Goal: Transaction & Acquisition: Purchase product/service

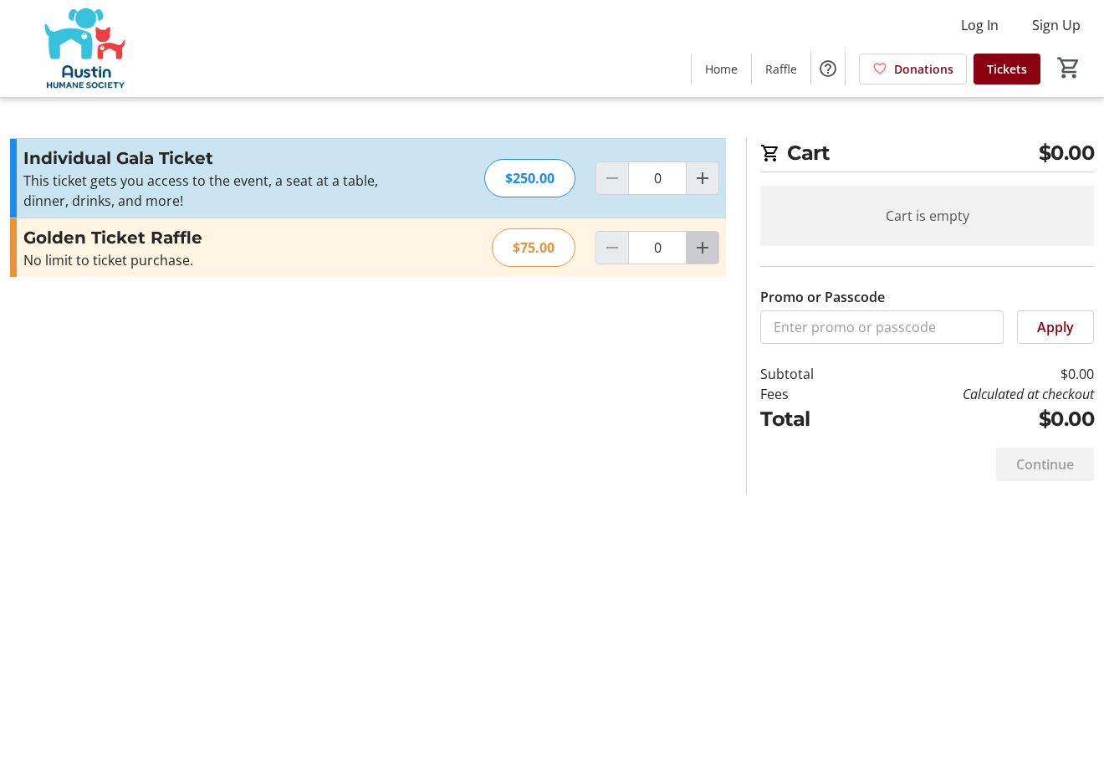
click at [707, 254] on mat-icon "Increment by one" at bounding box center [703, 248] width 20 height 20
type input "1"
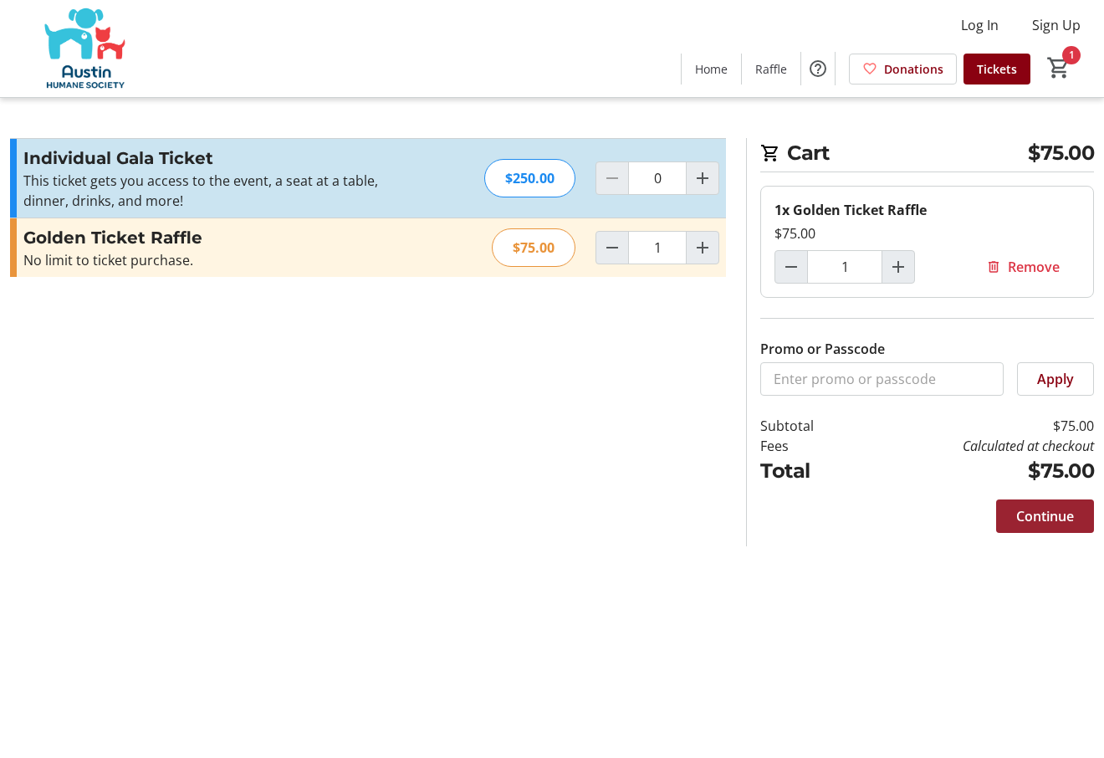
click at [1051, 522] on span "Continue" at bounding box center [1046, 516] width 58 height 20
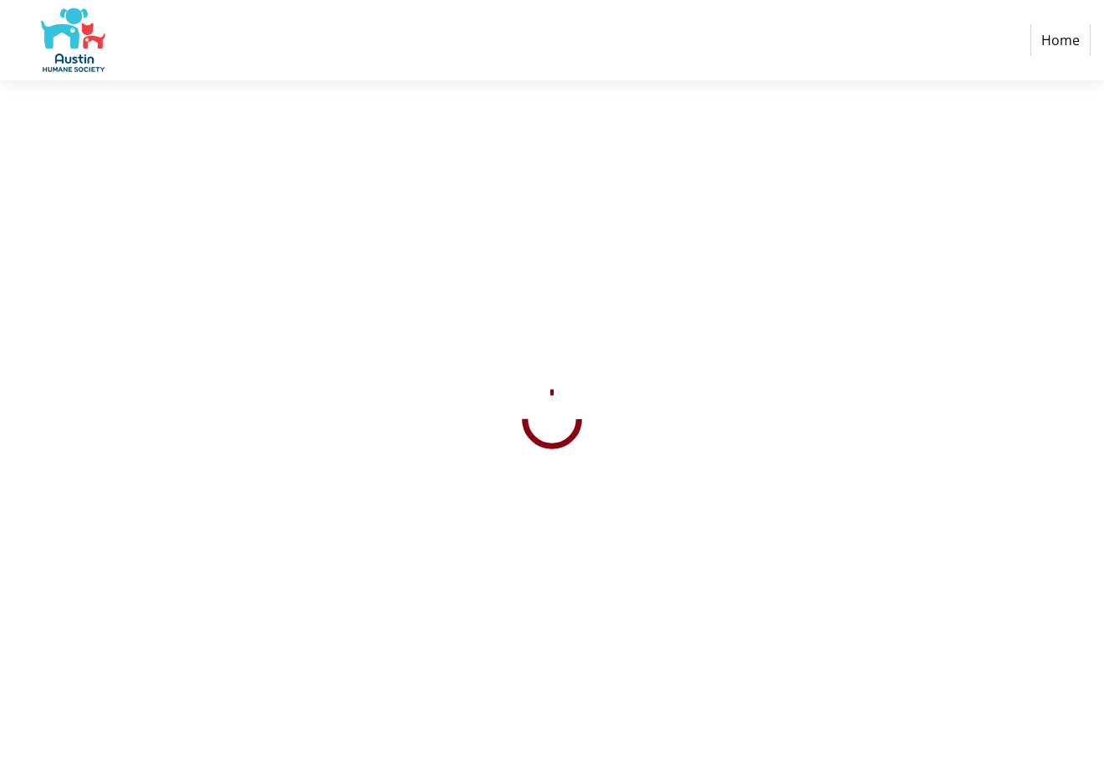
select select "US"
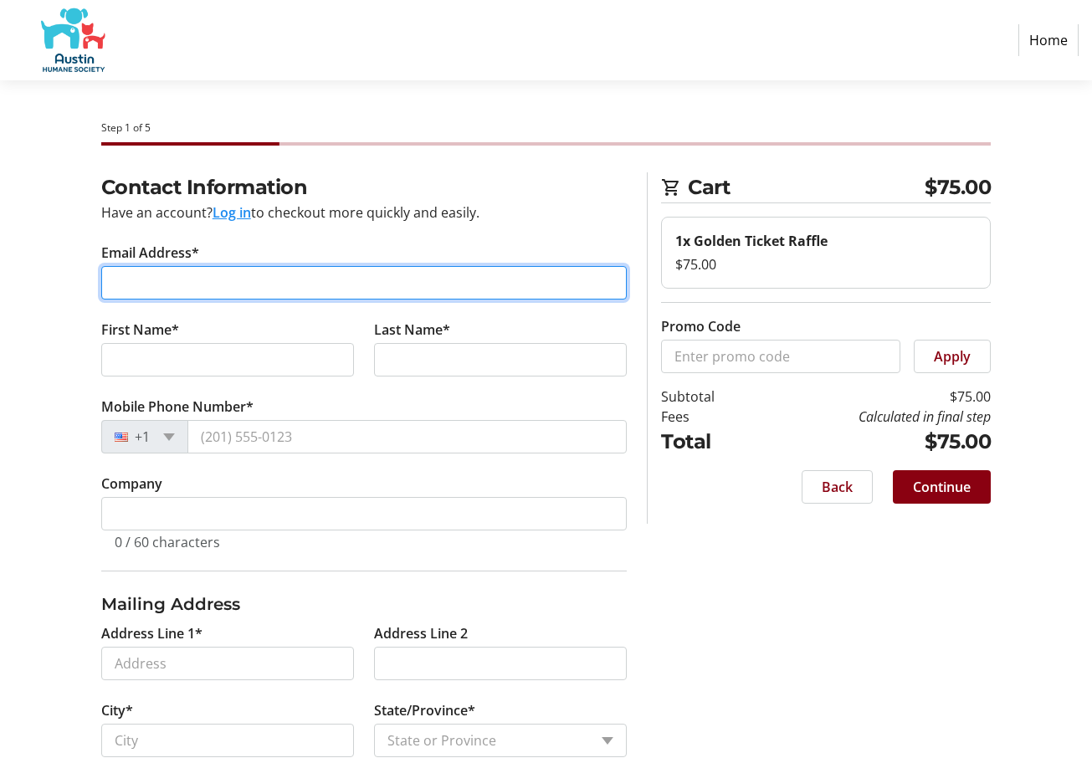
click at [171, 275] on input "Email Address*" at bounding box center [364, 282] width 526 height 33
type input "carolbuck5555"
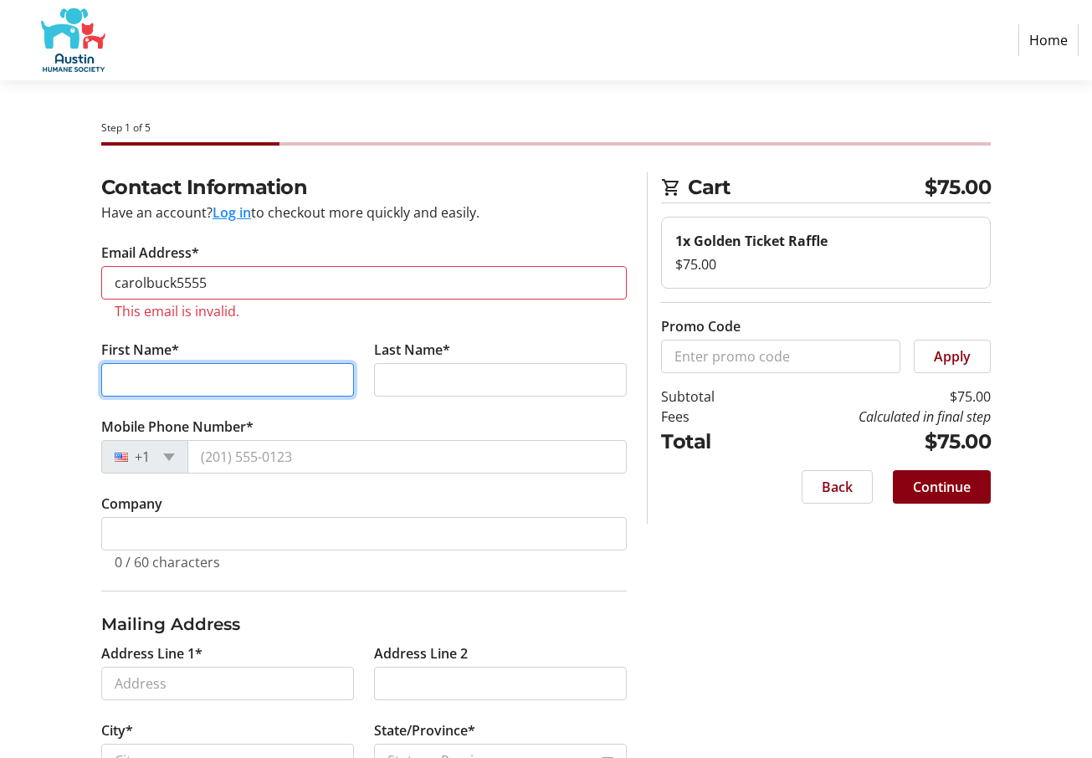
click at [153, 354] on tr-form-field "First Name*" at bounding box center [227, 378] width 273 height 77
type input "[PERSON_NAME]"
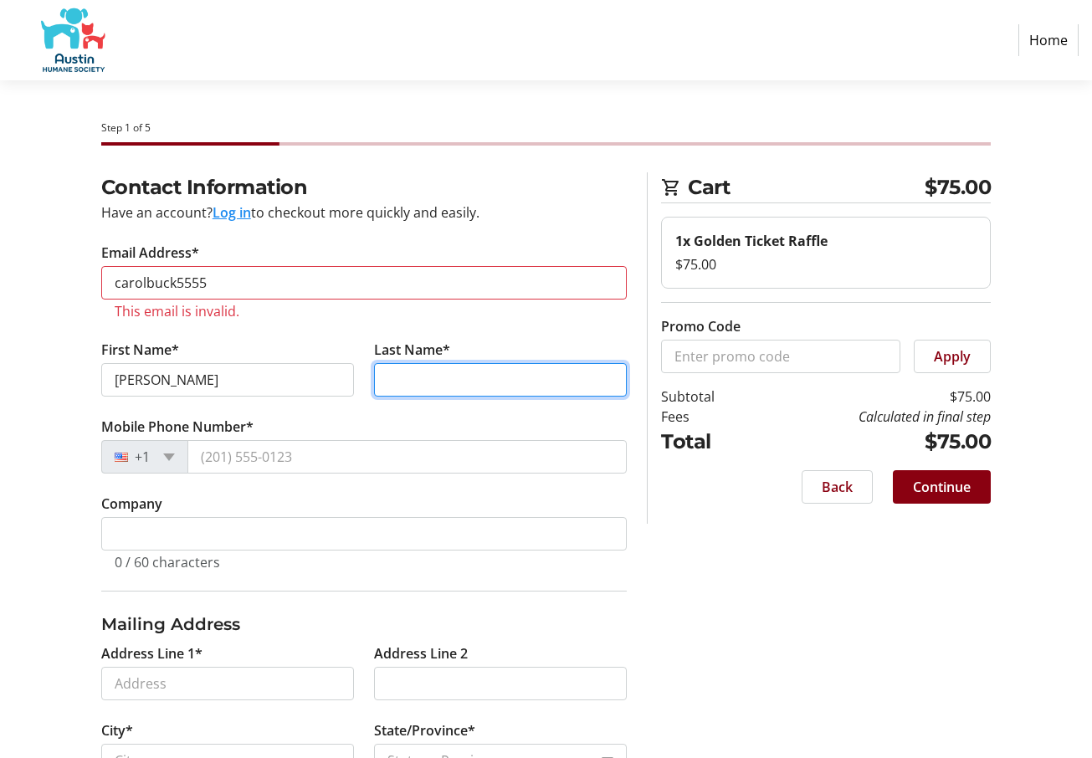
type input "Buck"
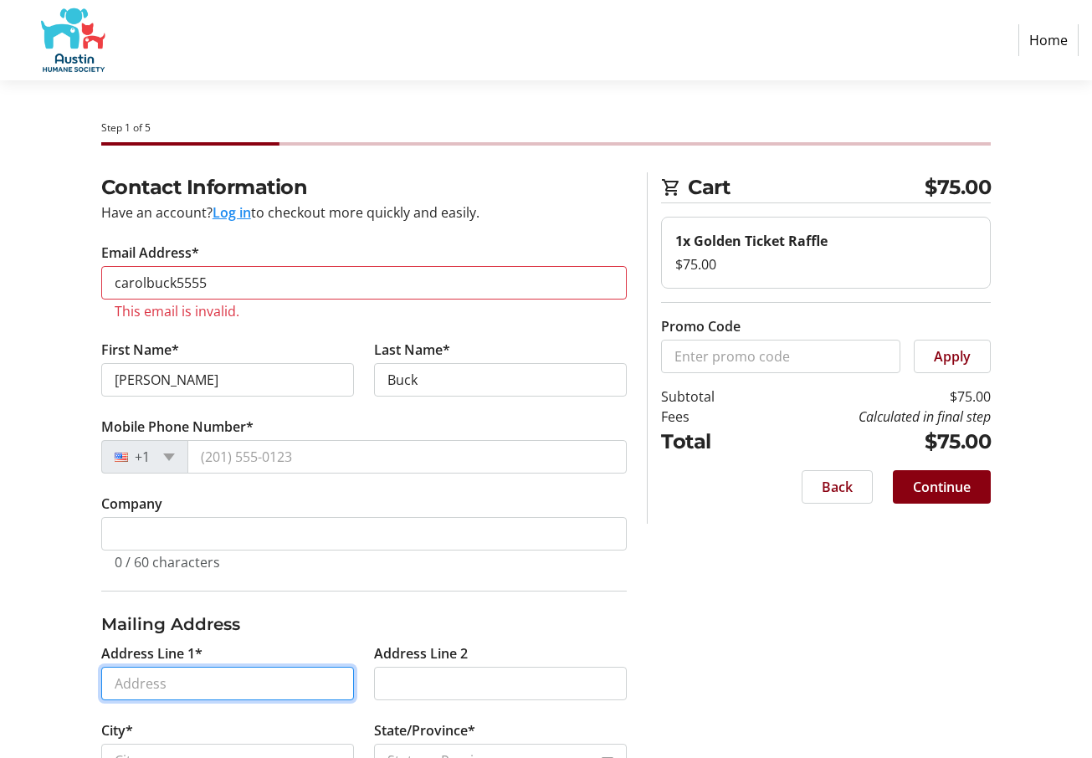
type input "169 [PERSON_NAME]"
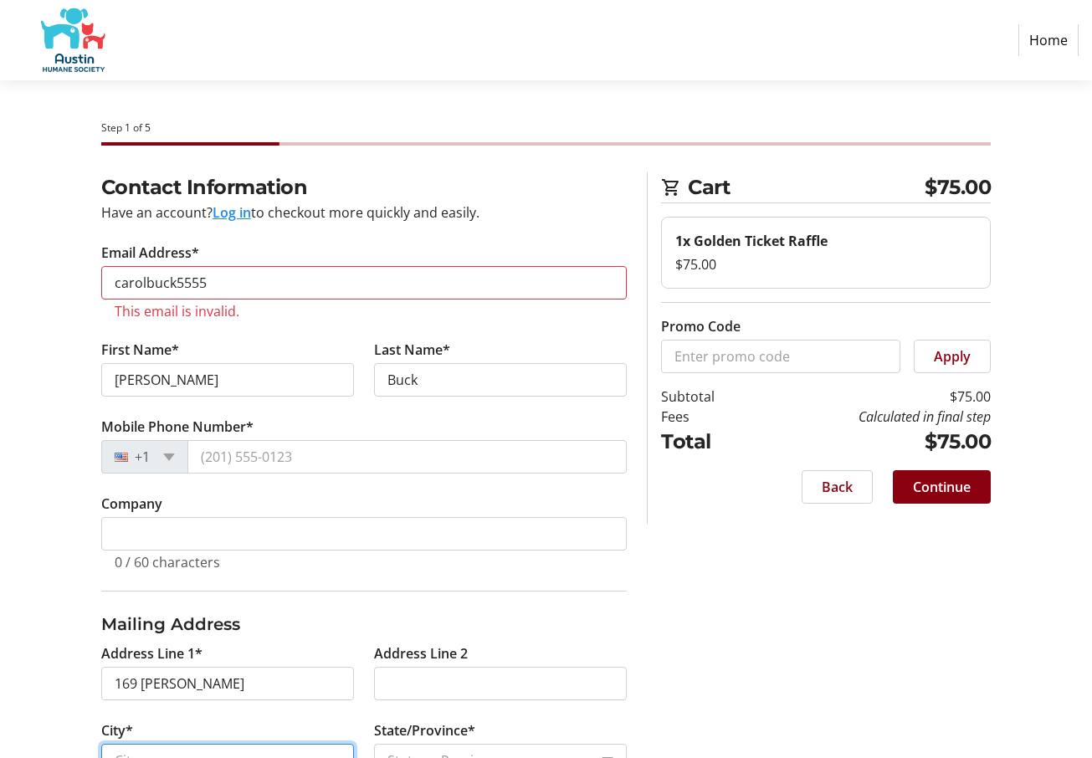
type input "Austin"
select select "[GEOGRAPHIC_DATA]"
type input "78734"
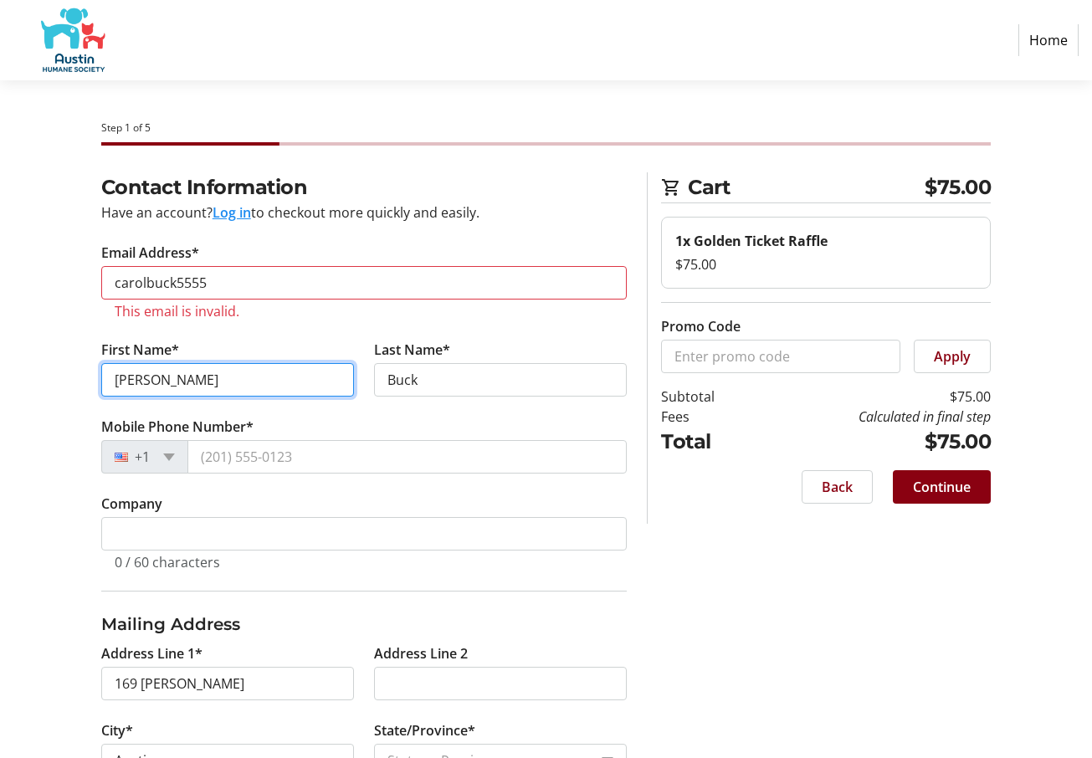
scroll to position [84, 0]
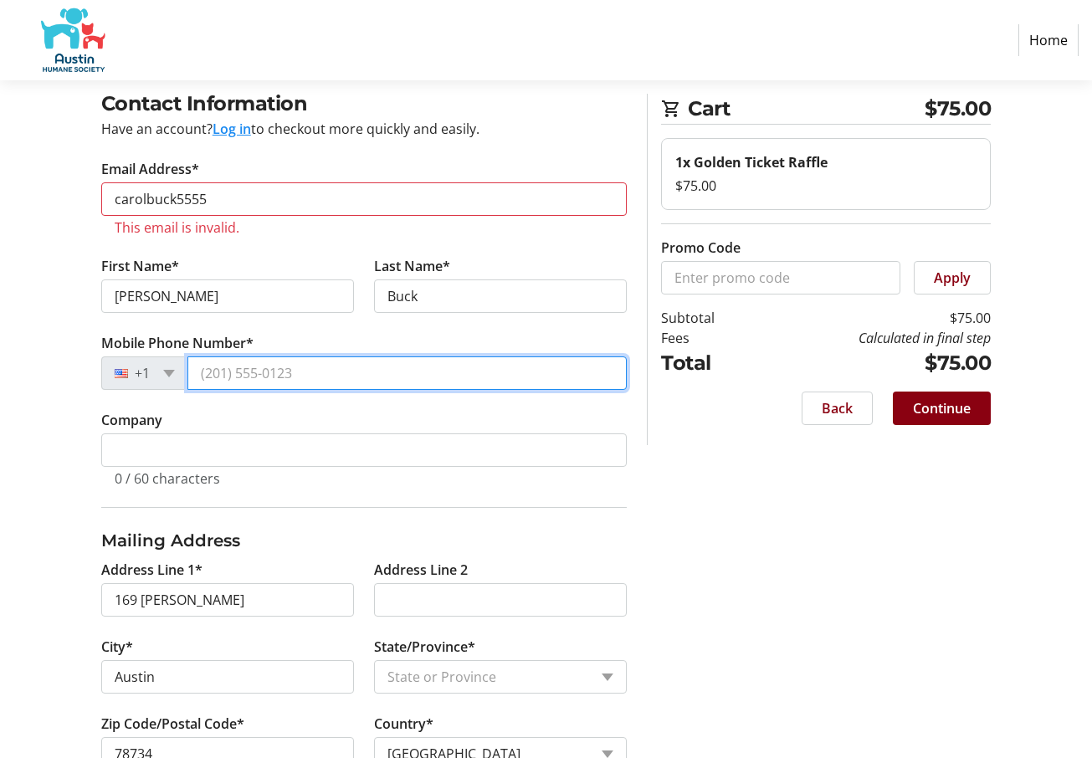
click at [247, 371] on input "Mobile Phone Number*" at bounding box center [407, 372] width 440 height 33
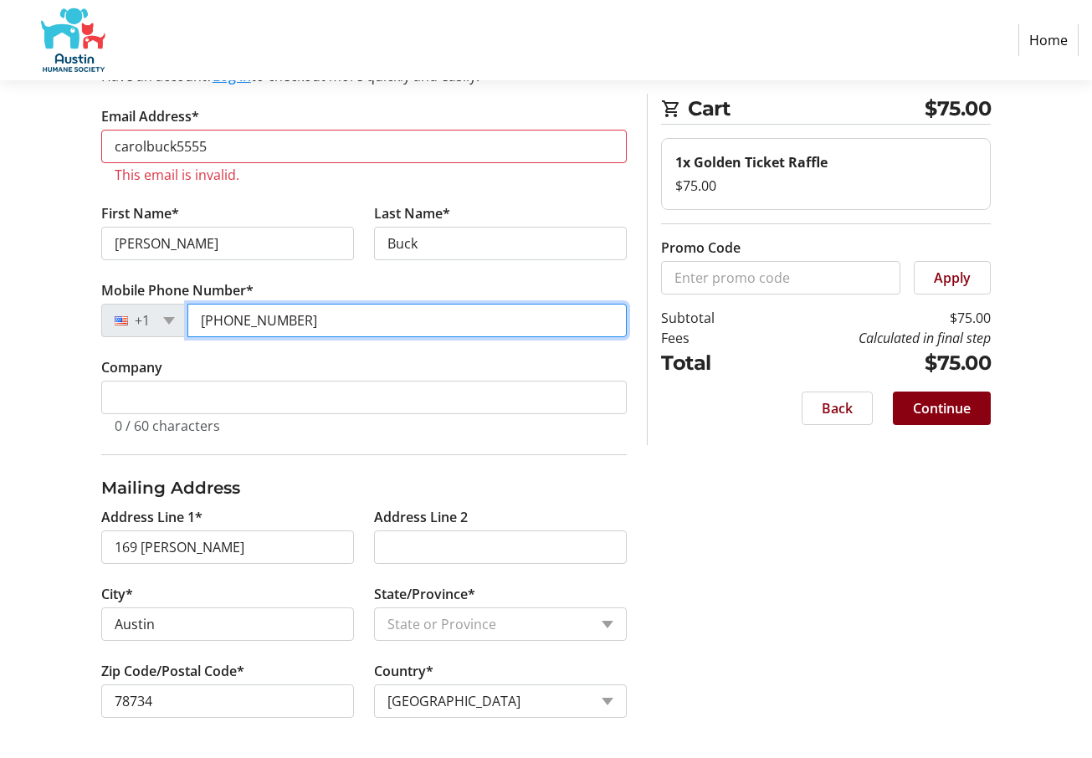
type input "[PHONE_NUMBER]"
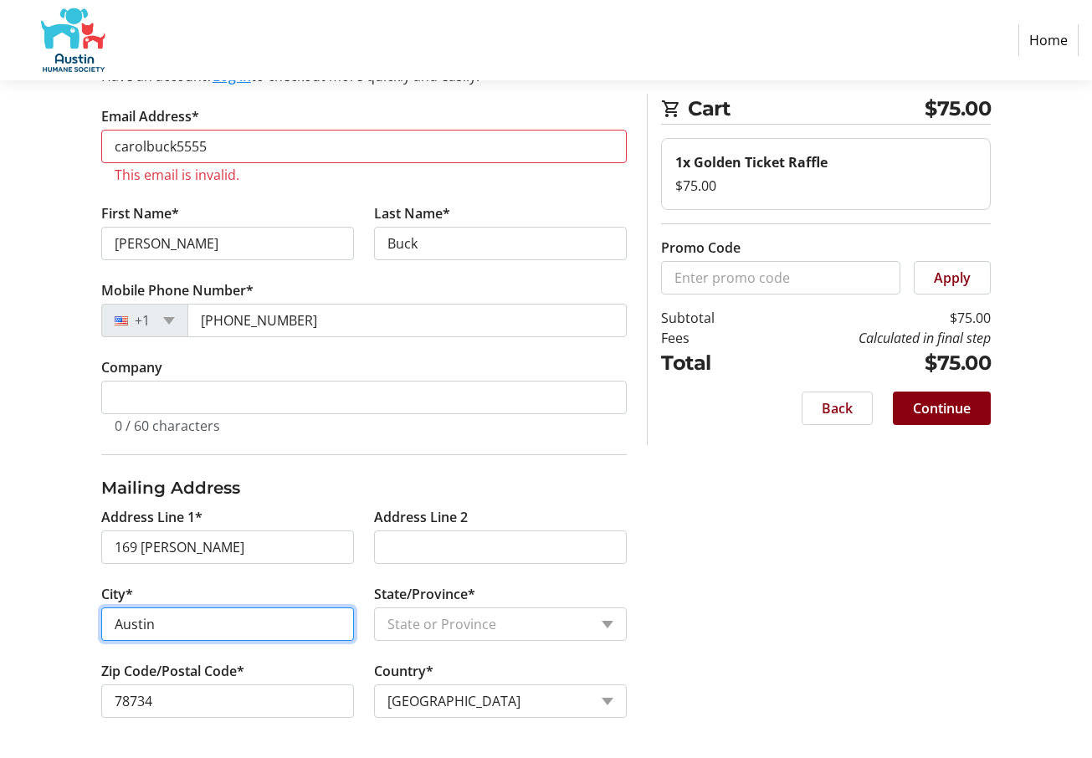
drag, startPoint x: 177, startPoint y: 630, endPoint x: 85, endPoint y: 632, distance: 92.9
click at [85, 632] on div "Contact Information Have an account? Log in to checkout more quickly and easily…" at bounding box center [546, 397] width 1092 height 722
type input "Lakeway"
click at [927, 407] on span "Continue" at bounding box center [942, 408] width 58 height 20
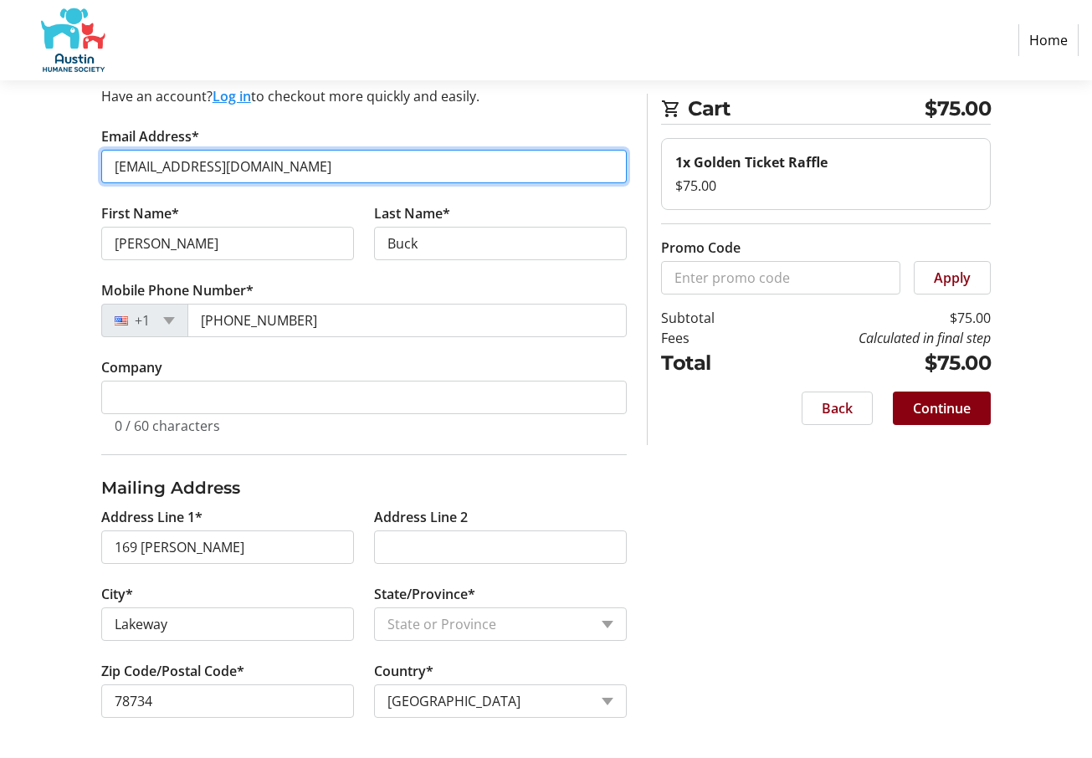
scroll to position [116, 0]
type input "[EMAIL_ADDRESS][DOMAIN_NAME]"
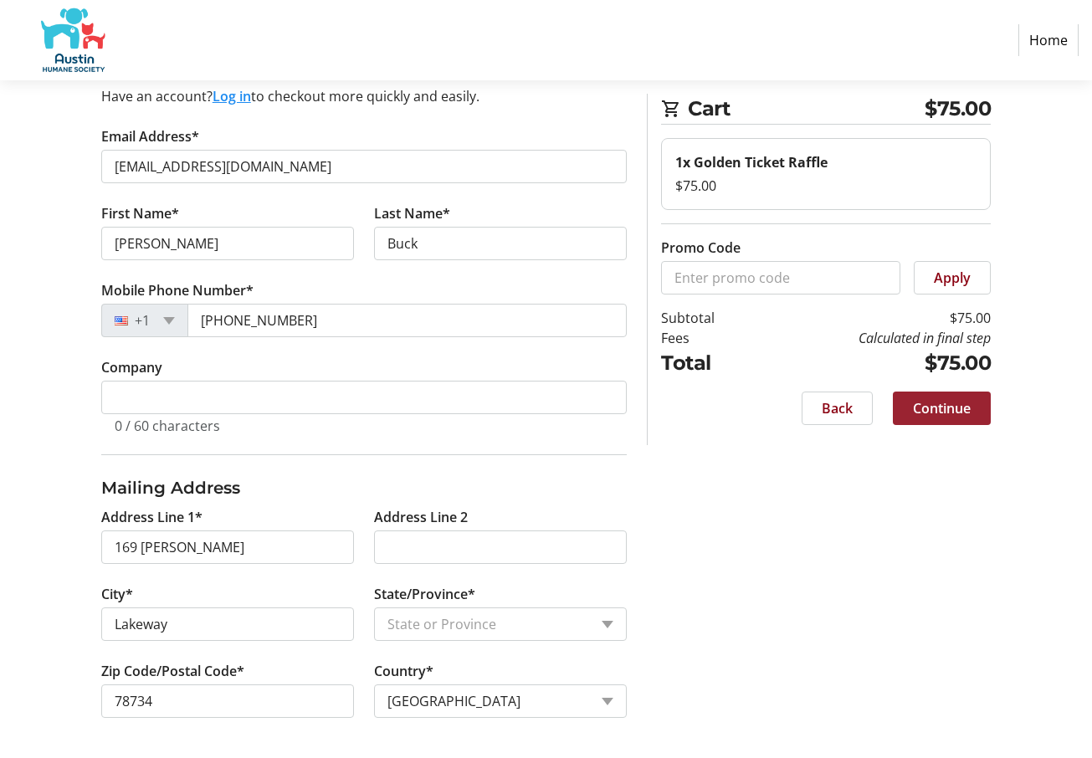
click at [930, 412] on span "Continue" at bounding box center [942, 408] width 58 height 20
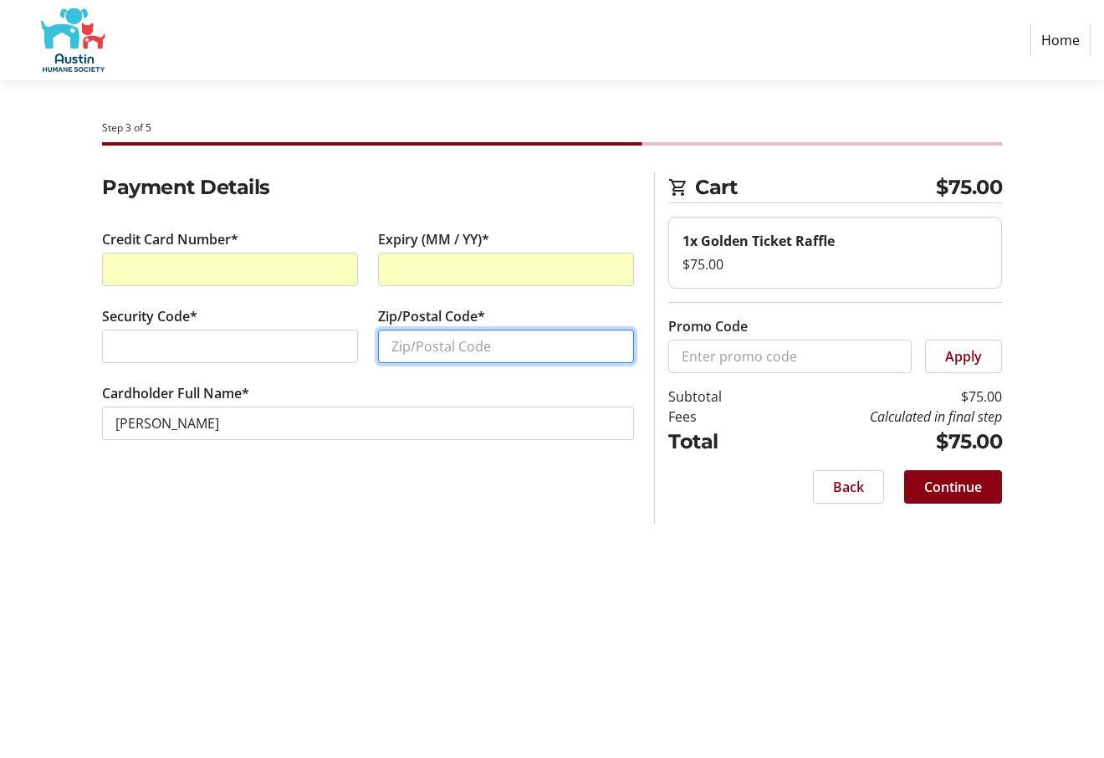
click at [443, 349] on input "Zip/Postal Code*" at bounding box center [506, 346] width 256 height 33
type input "78734"
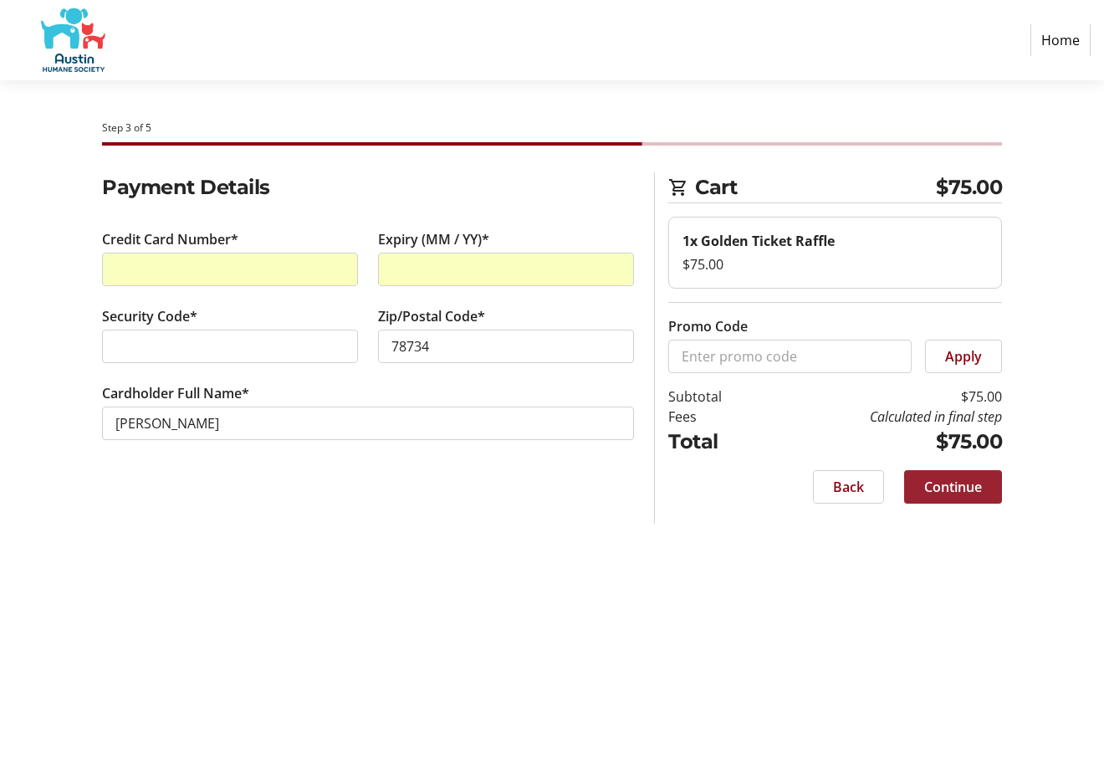
click at [933, 487] on span "Continue" at bounding box center [953, 487] width 58 height 20
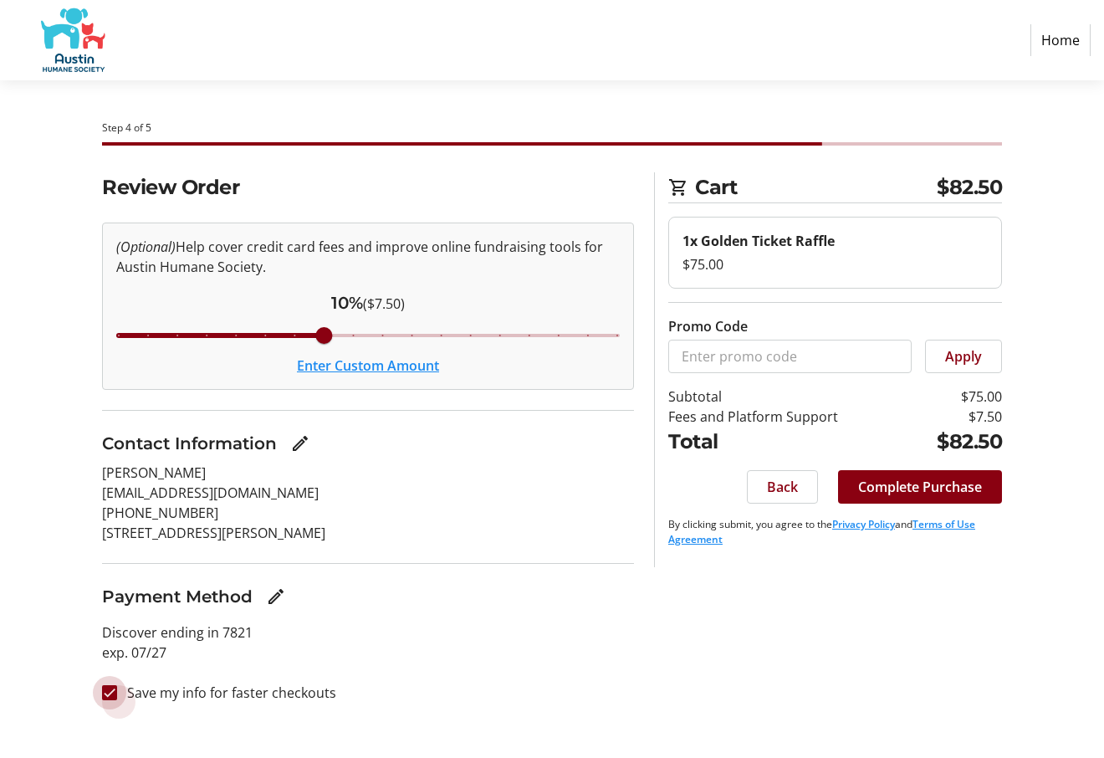
click at [115, 692] on input "Save my info for faster checkouts" at bounding box center [109, 692] width 15 height 15
checkbox input "false"
click at [417, 365] on button "Enter Custom Amount" at bounding box center [368, 366] width 142 height 20
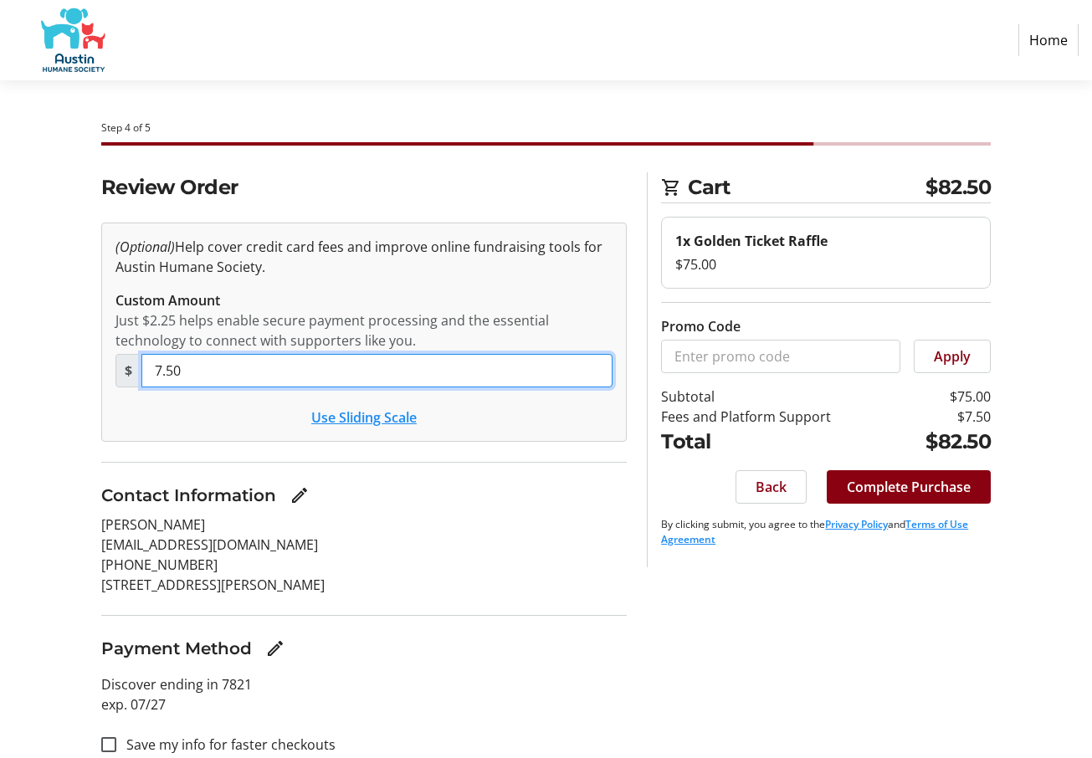
drag, startPoint x: 192, startPoint y: 365, endPoint x: 144, endPoint y: 380, distance: 50.8
click at [144, 379] on input "7.50" at bounding box center [377, 370] width 472 height 33
type input "2.25"
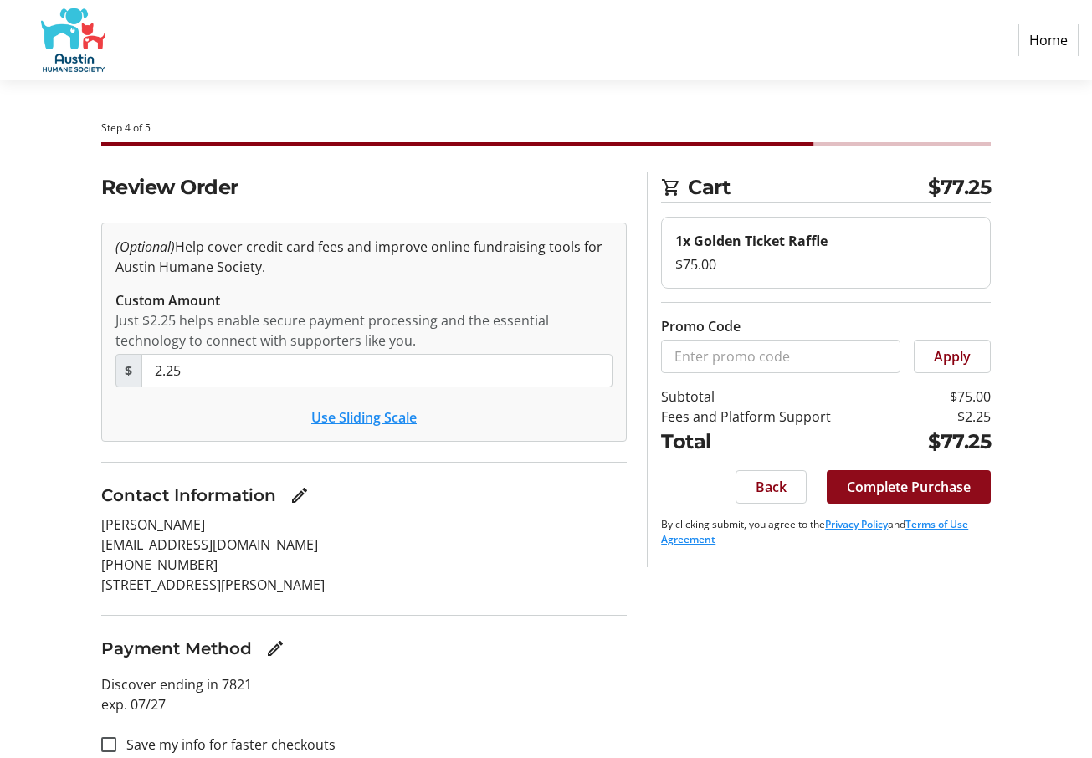
click at [908, 486] on span "Complete Purchase" at bounding box center [909, 487] width 124 height 20
